Goal: Task Accomplishment & Management: Use online tool/utility

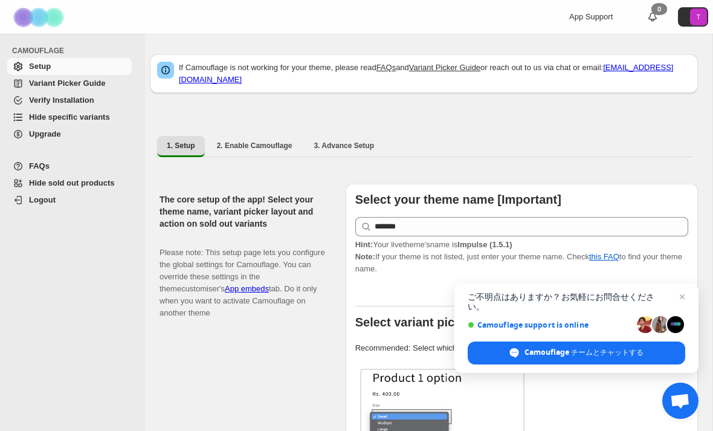
click at [103, 118] on span "Hide specific variants" at bounding box center [69, 116] width 81 height 9
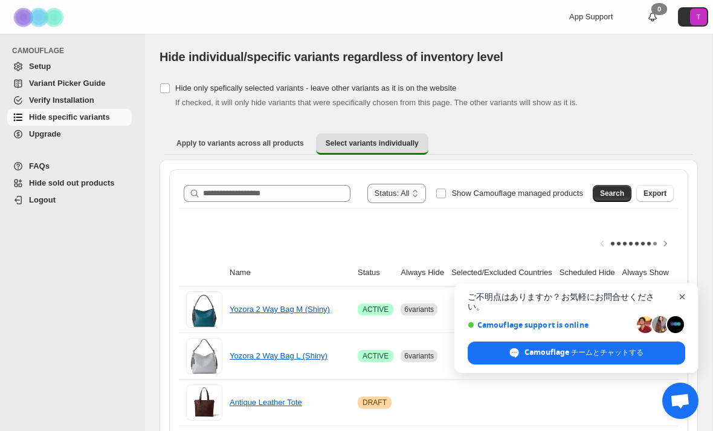
click at [684, 305] on span "チャットを開く" at bounding box center [682, 297] width 15 height 15
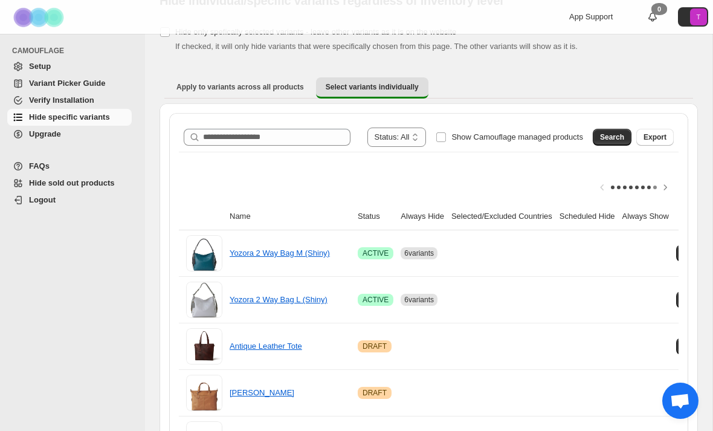
scroll to position [36, 0]
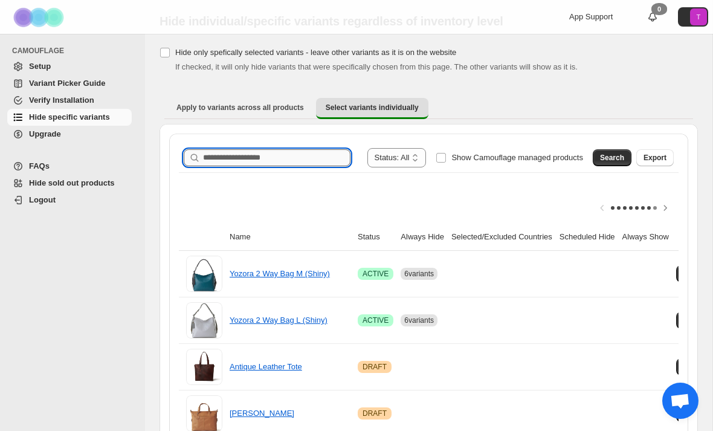
click at [270, 154] on input "Search product name" at bounding box center [276, 157] width 147 height 17
click at [618, 160] on span "Search" at bounding box center [612, 158] width 24 height 10
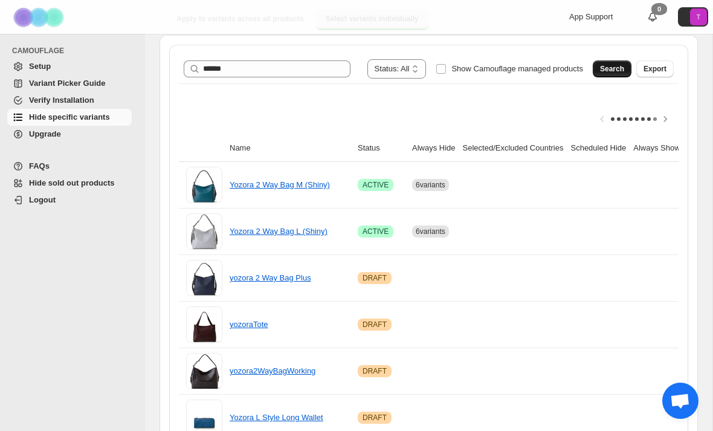
scroll to position [0, 0]
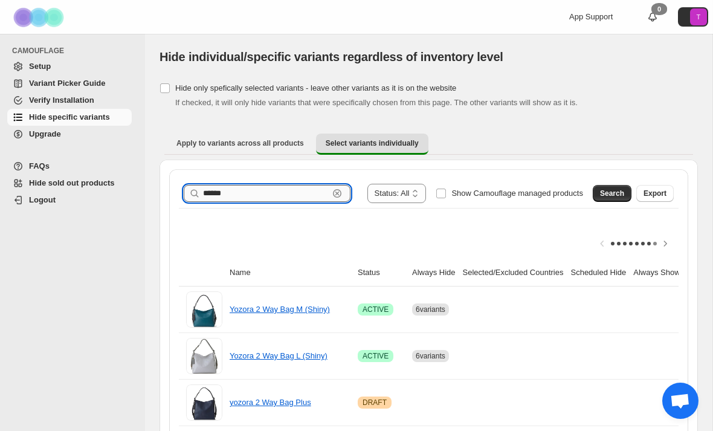
click at [261, 193] on input "******" at bounding box center [266, 193] width 126 height 17
click at [612, 196] on span "Search" at bounding box center [612, 194] width 24 height 10
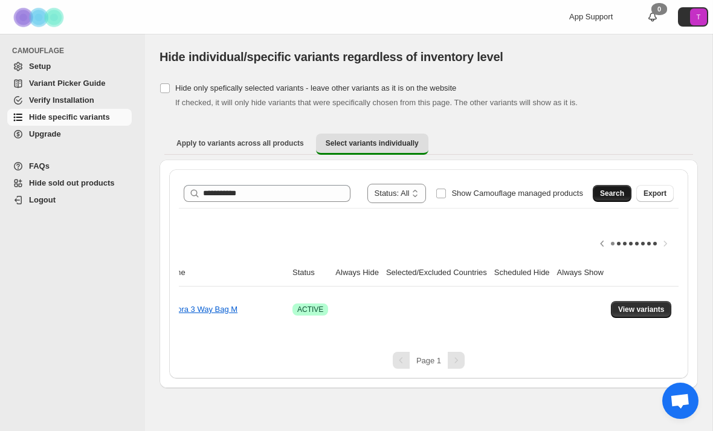
scroll to position [0, 78]
click at [653, 308] on span "View variants" at bounding box center [641, 310] width 47 height 10
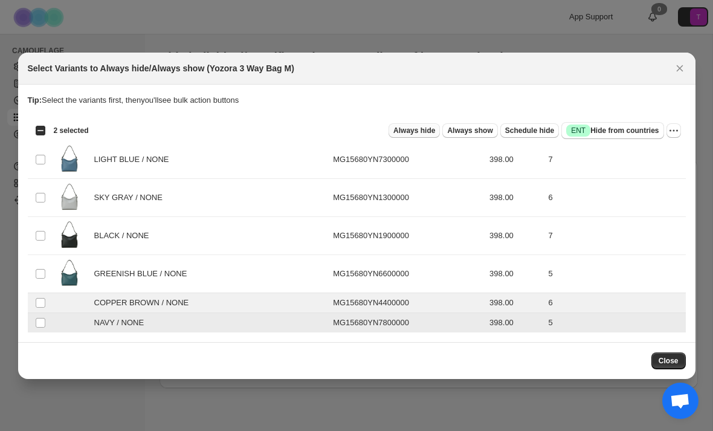
click at [413, 132] on span "Always hide" at bounding box center [415, 131] width 42 height 10
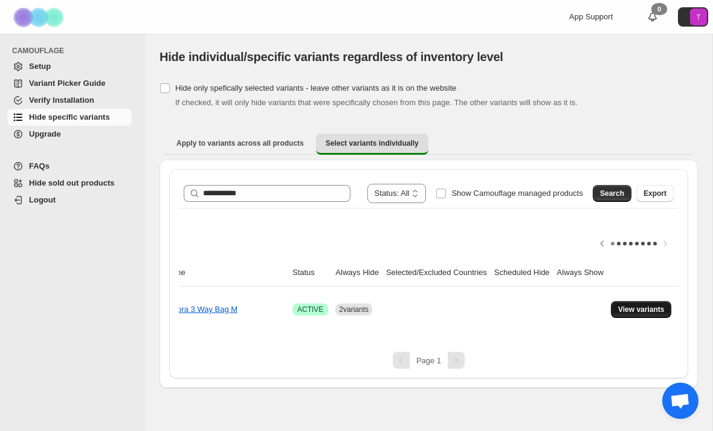
click at [653, 312] on span "View variants" at bounding box center [641, 310] width 47 height 10
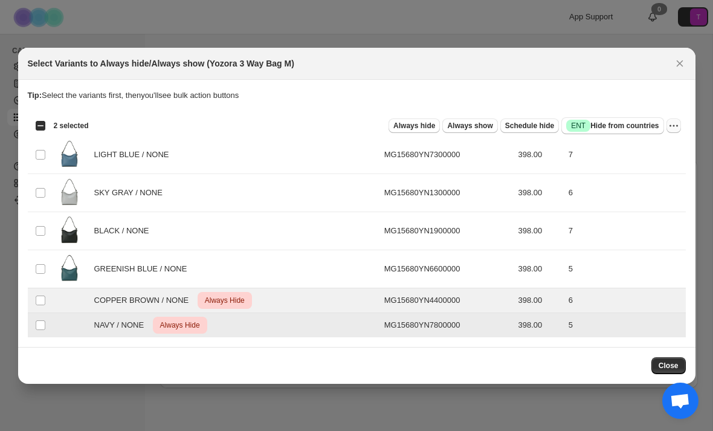
click at [672, 127] on icon "More actions" at bounding box center [674, 126] width 12 height 12
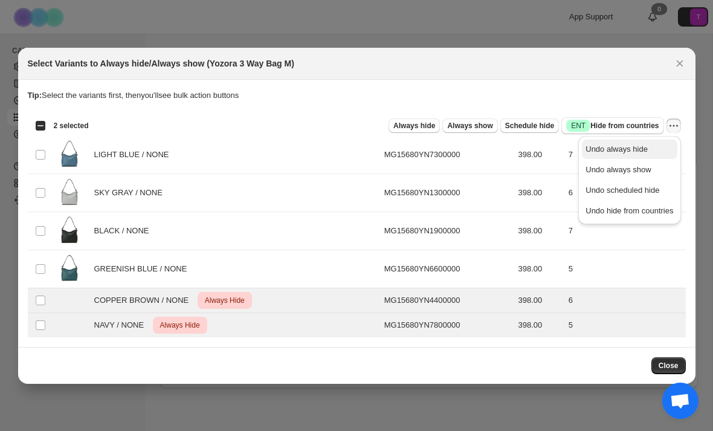
click at [637, 154] on span "Undo always hide" at bounding box center [630, 149] width 88 height 12
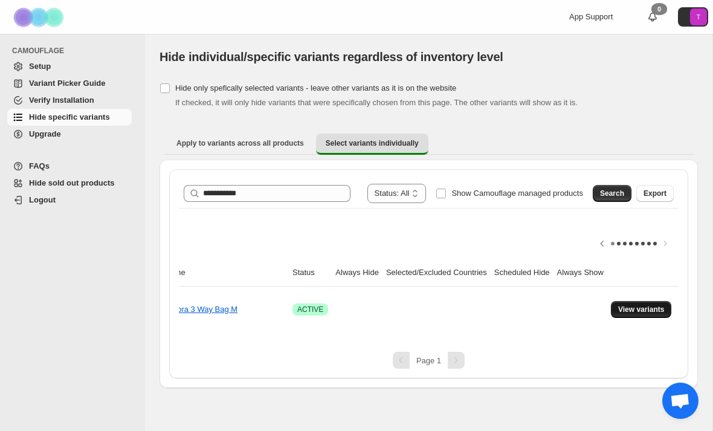
click at [652, 313] on span "View variants" at bounding box center [641, 310] width 47 height 10
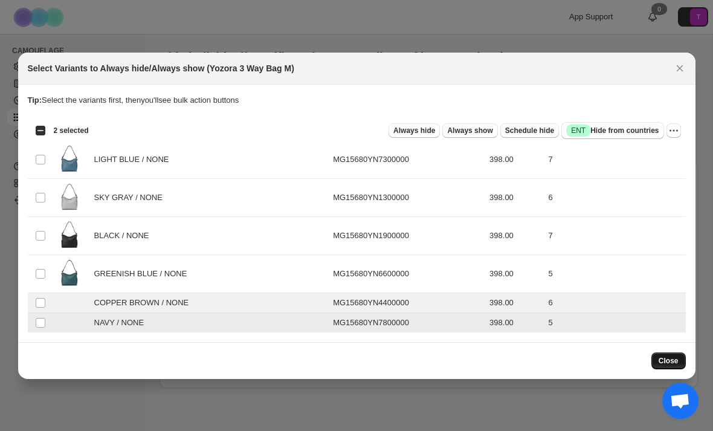
click at [664, 359] on span "Close" at bounding box center [669, 361] width 20 height 10
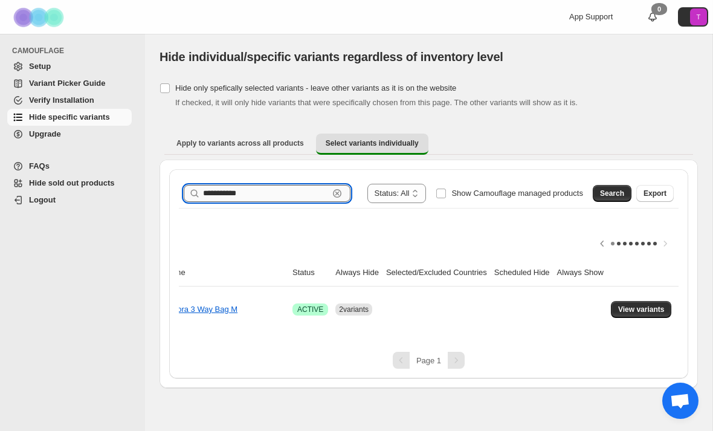
click at [279, 198] on input "**********" at bounding box center [266, 193] width 126 height 17
type input "*"
click at [617, 196] on span "Search" at bounding box center [612, 194] width 24 height 10
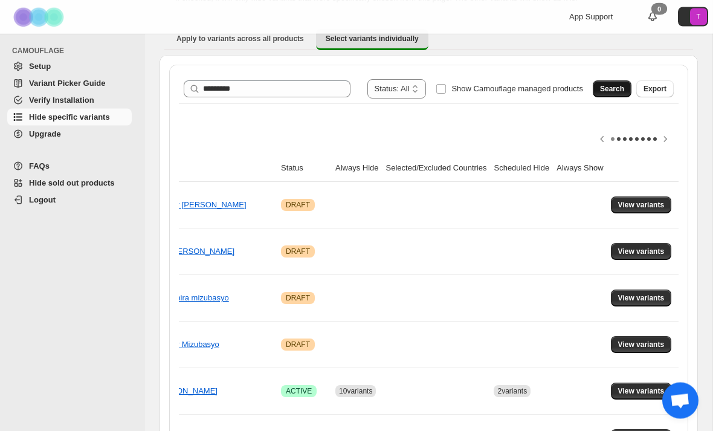
scroll to position [105, 0]
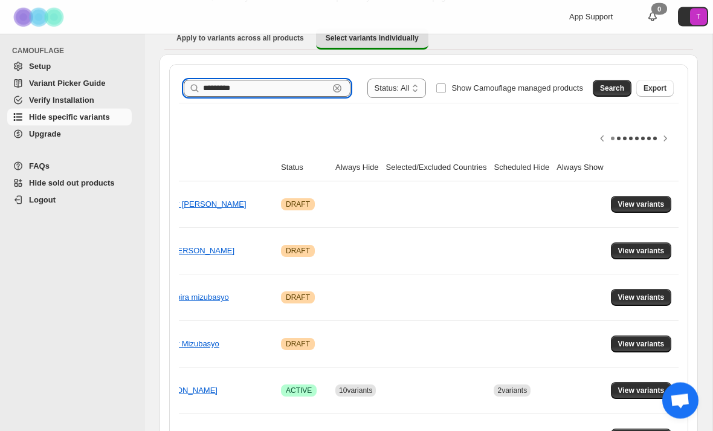
click at [273, 90] on input "*********" at bounding box center [266, 88] width 126 height 17
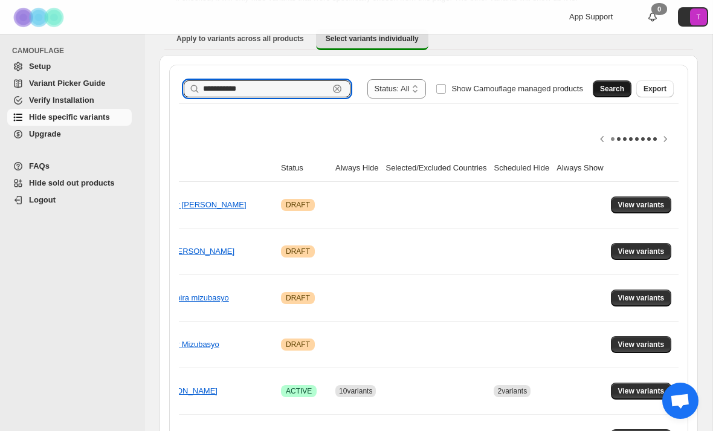
type input "**********"
click at [605, 94] on button "Search" at bounding box center [612, 88] width 39 height 17
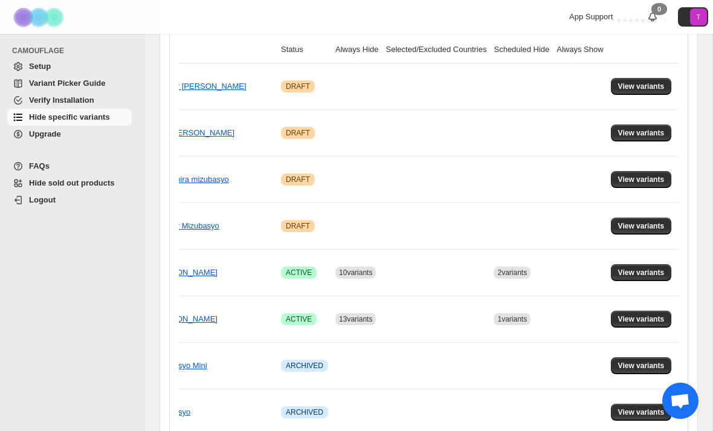
scroll to position [262, 0]
